Goal: Find specific page/section: Find specific page/section

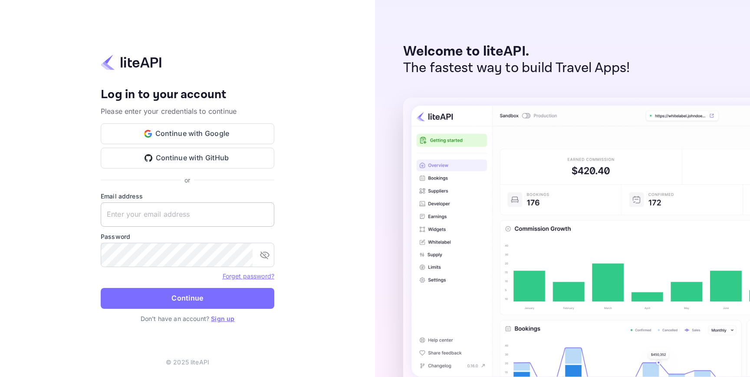
click at [179, 211] on input "text" at bounding box center [188, 214] width 174 height 24
type input "[EMAIL_ADDRESS][DOMAIN_NAME]"
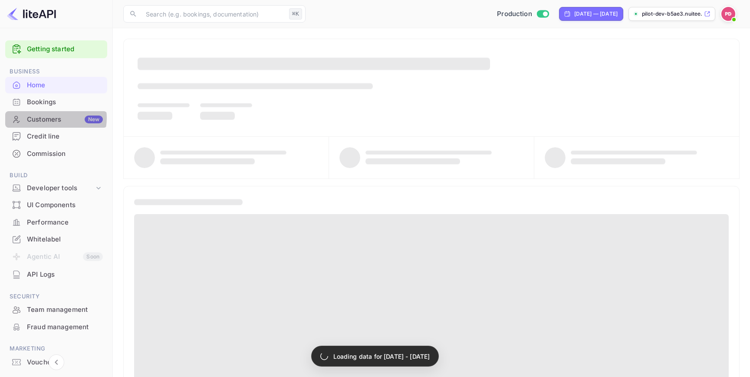
click at [51, 118] on div "Customers New" at bounding box center [65, 120] width 76 height 10
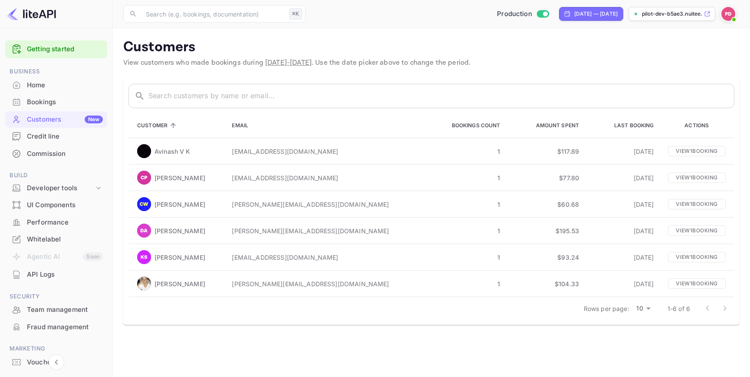
click at [727, 10] on img at bounding box center [728, 14] width 14 height 14
click at [491, 346] on div at bounding box center [375, 188] width 750 height 377
click at [213, 228] on div "Dody Andrea" at bounding box center [177, 230] width 81 height 14
click at [87, 152] on div "Commission" at bounding box center [65, 154] width 76 height 10
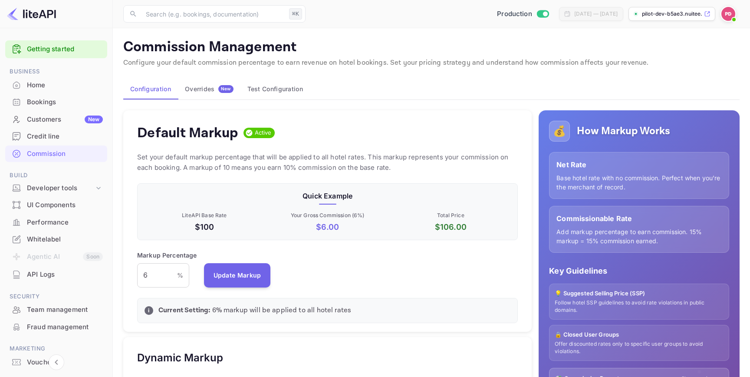
click at [86, 120] on div "New" at bounding box center [94, 119] width 18 height 8
